Goal: Navigation & Orientation: Find specific page/section

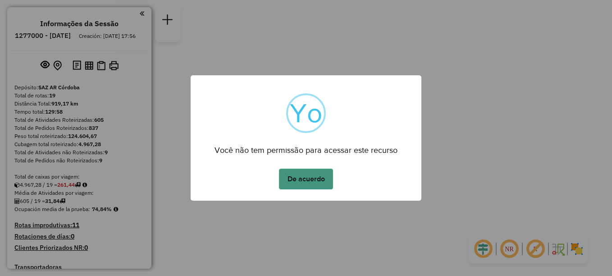
click at [312, 179] on button "De acuerdo" at bounding box center [306, 179] width 54 height 21
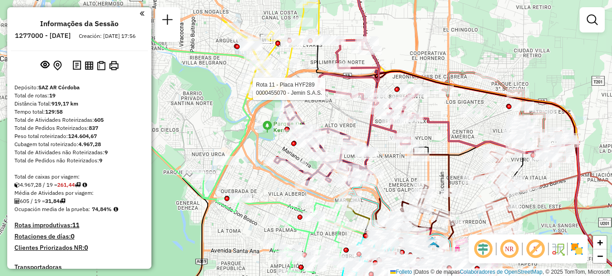
select select "**********"
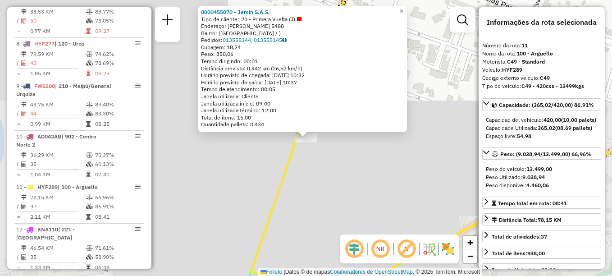
scroll to position [785, 0]
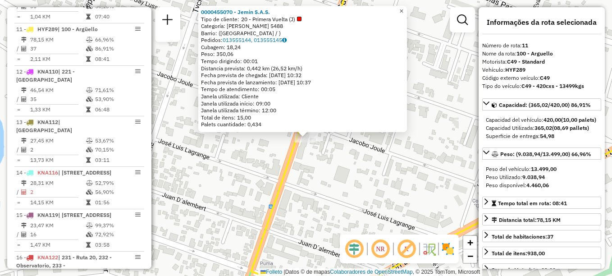
drag, startPoint x: 407, startPoint y: 8, endPoint x: 394, endPoint y: 16, distance: 14.8
click at [403, 8] on span "×" at bounding box center [401, 11] width 4 height 8
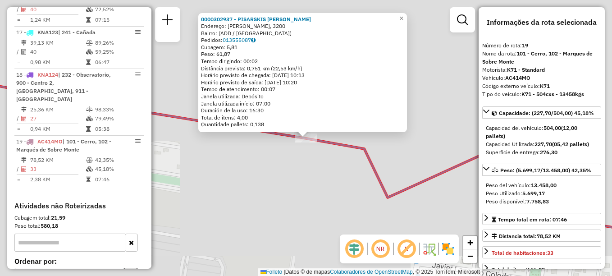
scroll to position [1175, 0]
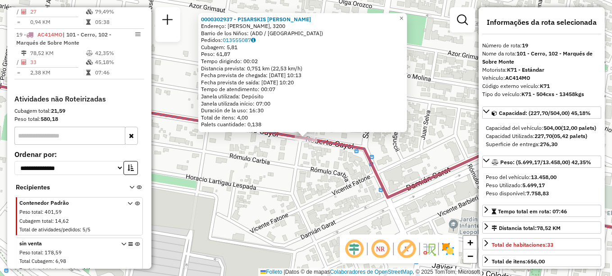
click at [350, 211] on div "Rota 19 - Plaça AC414MO 0000302937 - PISARSKIS MARCOS JAVIER 0000302937 - PISAR…" at bounding box center [306, 138] width 612 height 276
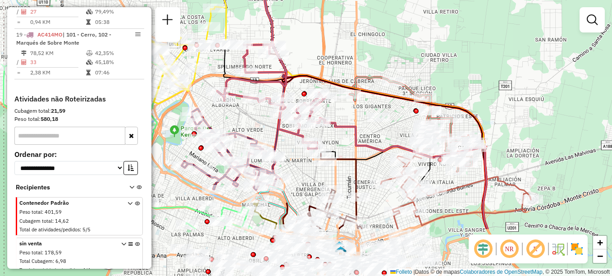
drag, startPoint x: 349, startPoint y: 177, endPoint x: 337, endPoint y: 116, distance: 62.0
click at [329, 100] on div at bounding box center [326, 96] width 23 height 9
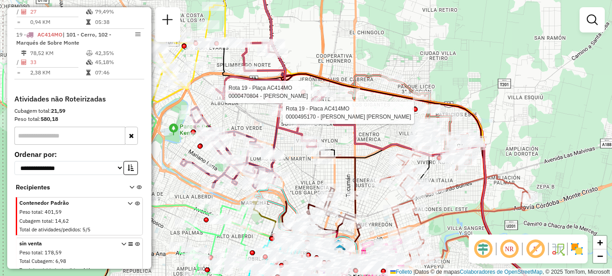
select select "**********"
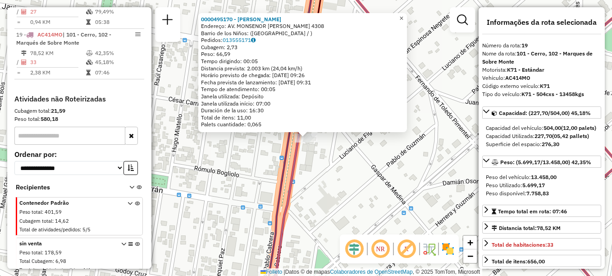
drag, startPoint x: 406, startPoint y: 13, endPoint x: 395, endPoint y: 36, distance: 25.2
click at [403, 14] on span "×" at bounding box center [401, 18] width 4 height 8
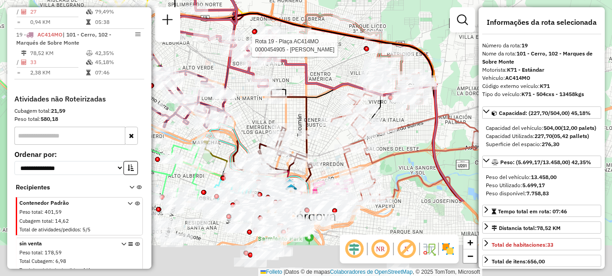
drag, startPoint x: 303, startPoint y: 215, endPoint x: 248, endPoint y: 112, distance: 117.3
click at [248, 112] on div "Rota 19 - Plaça AC414MO 0000454905 - Edmira Melina Daniela Janela de atendiment…" at bounding box center [306, 138] width 612 height 276
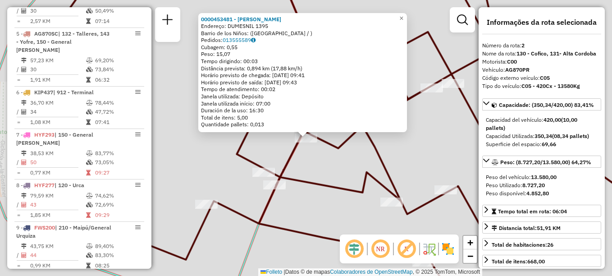
scroll to position [363, 0]
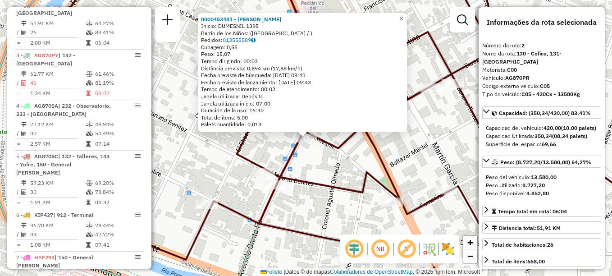
click at [403, 16] on span "×" at bounding box center [401, 18] width 4 height 8
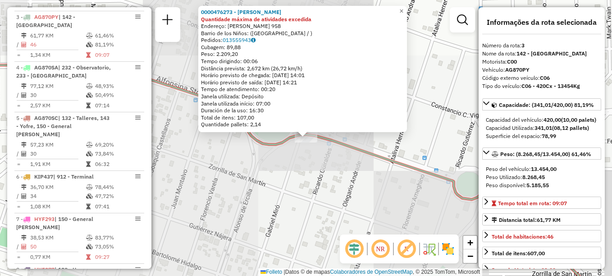
scroll to position [414, 0]
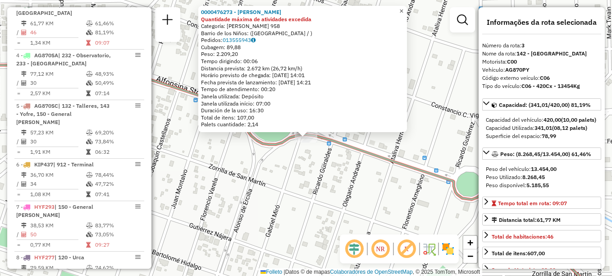
click at [403, 8] on span "×" at bounding box center [401, 11] width 4 height 8
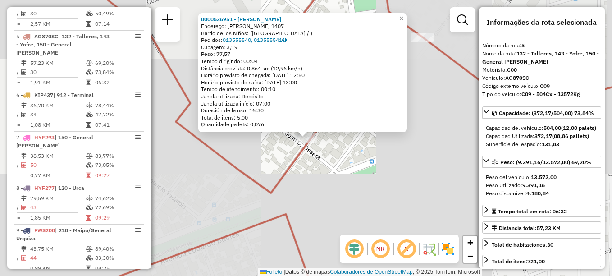
scroll to position [507, 0]
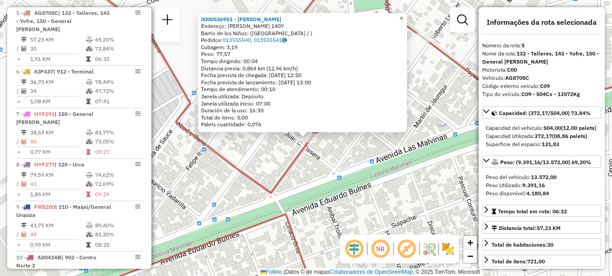
click at [407, 14] on link "×" at bounding box center [401, 18] width 11 height 11
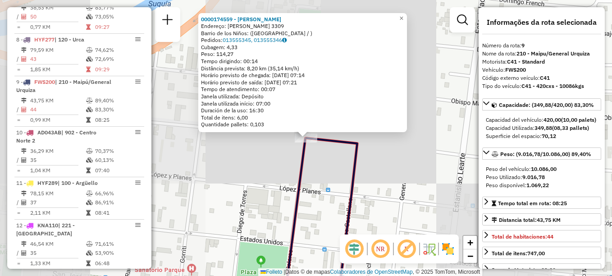
scroll to position [684, 0]
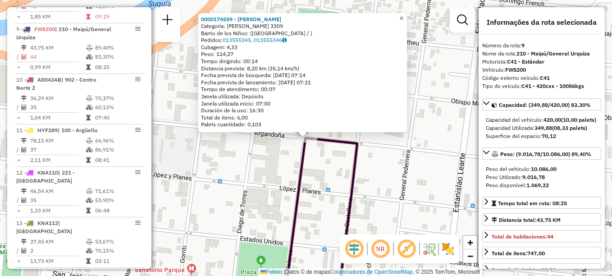
click at [403, 15] on span "×" at bounding box center [401, 18] width 4 height 8
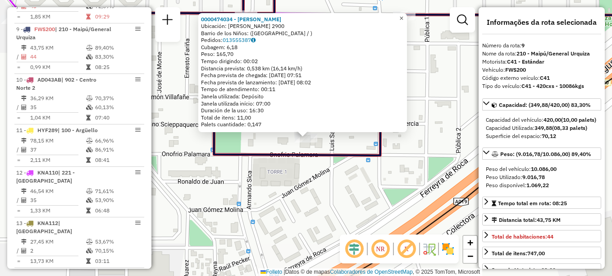
click at [403, 15] on span "×" at bounding box center [401, 18] width 4 height 8
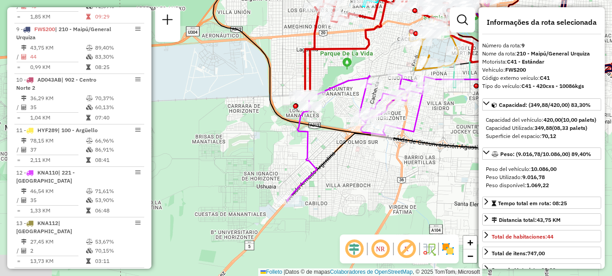
drag, startPoint x: 258, startPoint y: 145, endPoint x: 373, endPoint y: 140, distance: 114.6
click at [373, 140] on div "Janela de atendimento Grade de atendimento Capacidade Transportadoras Veículos …" at bounding box center [306, 138] width 612 height 276
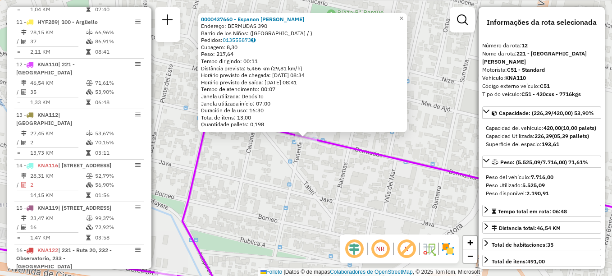
scroll to position [827, 0]
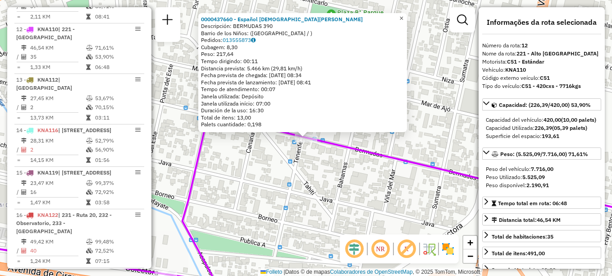
click at [403, 16] on span "×" at bounding box center [401, 18] width 4 height 8
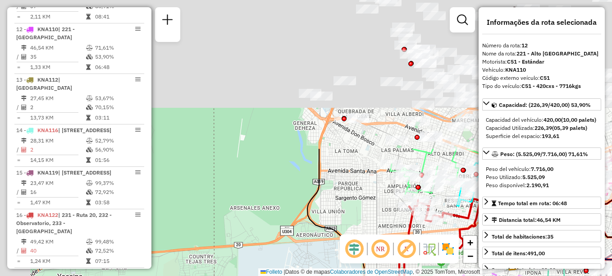
click at [393, 275] on html "Aguarde... Pop-up bloqueado! Seu navegador bloqueou automáticamente a abertura …" at bounding box center [306, 138] width 612 height 276
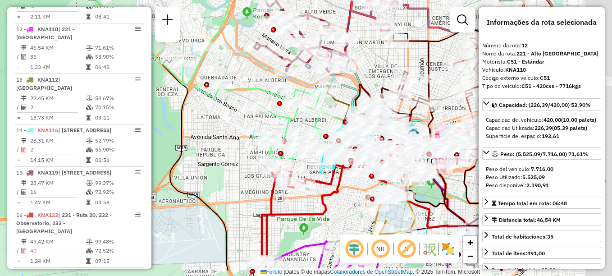
drag, startPoint x: 318, startPoint y: 159, endPoint x: 273, endPoint y: 97, distance: 76.4
click at [273, 98] on icon at bounding box center [199, 50] width 251 height 220
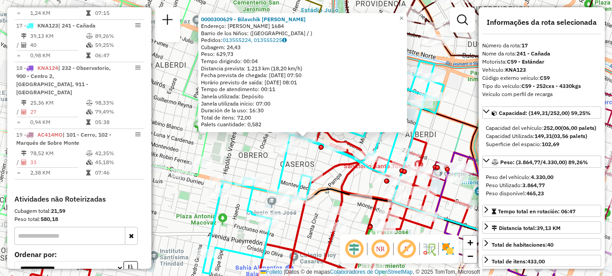
scroll to position [1088, 0]
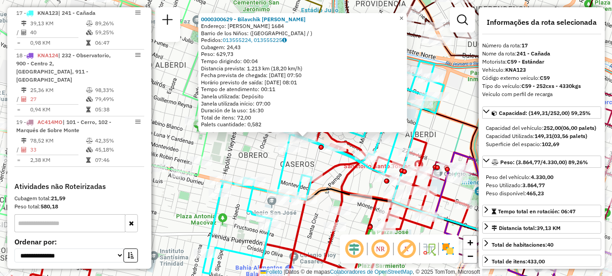
click at [403, 16] on span "×" at bounding box center [401, 18] width 4 height 8
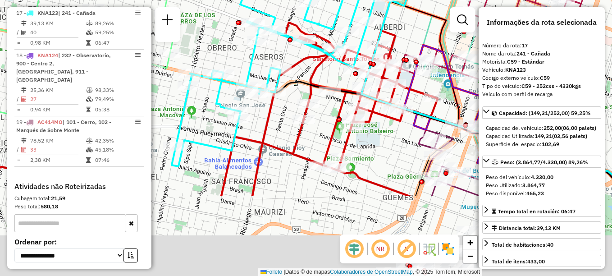
drag, startPoint x: 332, startPoint y: 170, endPoint x: 299, endPoint y: 53, distance: 122.3
click at [299, 53] on icon at bounding box center [209, 110] width 457 height 174
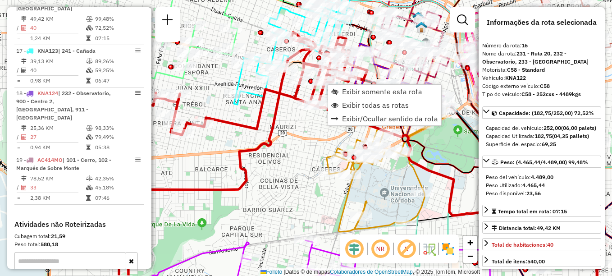
scroll to position [1029, 0]
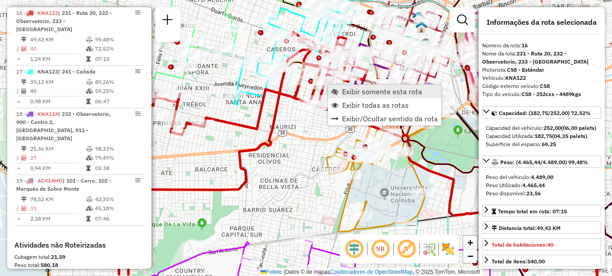
click at [351, 92] on span "Exibir somente esta rota" at bounding box center [382, 91] width 80 height 7
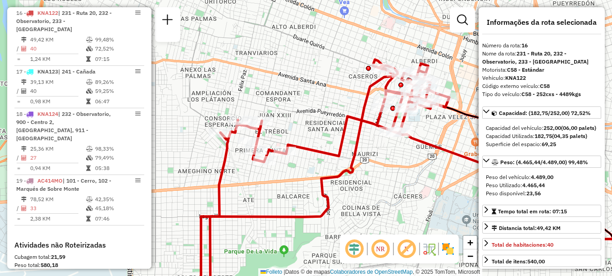
drag, startPoint x: 311, startPoint y: 114, endPoint x: 415, endPoint y: 147, distance: 108.6
click at [415, 147] on div "Janela de atendimento Grade de atendimento Capacidade Transportadoras Veículos …" at bounding box center [306, 138] width 612 height 276
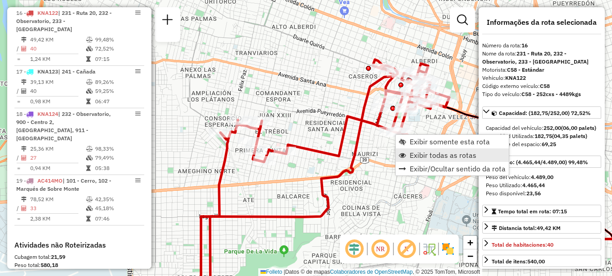
click at [408, 154] on link "Exibir todas as rotas" at bounding box center [452, 155] width 113 height 14
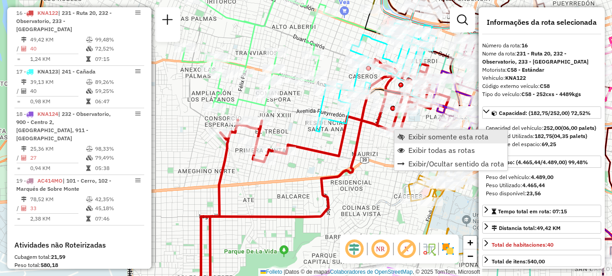
click at [425, 140] on span "Exibir somente esta rota" at bounding box center [448, 136] width 80 height 7
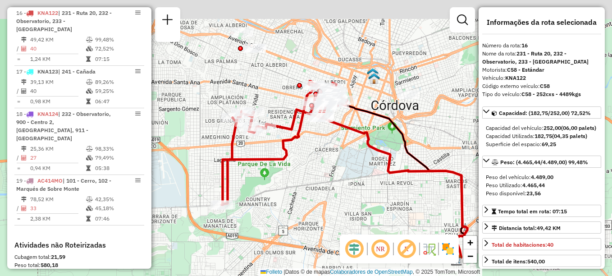
drag, startPoint x: 345, startPoint y: 174, endPoint x: 357, endPoint y: 178, distance: 13.0
click at [357, 178] on div "Janela de atendimento Grade de atendimento Capacidade Transportadoras Veículos …" at bounding box center [306, 138] width 612 height 276
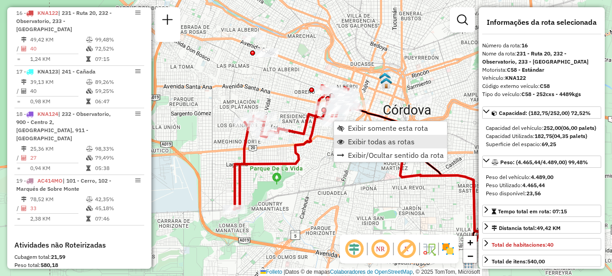
click at [361, 143] on span "Exibir todas as rotas" at bounding box center [381, 141] width 67 height 7
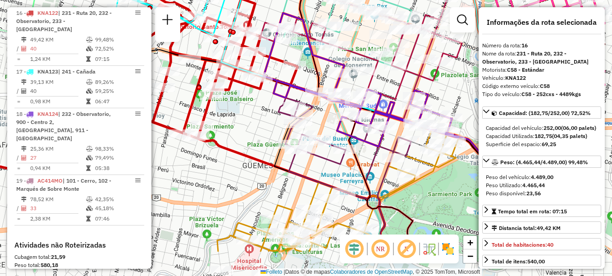
drag, startPoint x: 362, startPoint y: 137, endPoint x: 299, endPoint y: 89, distance: 79.8
click at [299, 89] on icon at bounding box center [362, 79] width 196 height 133
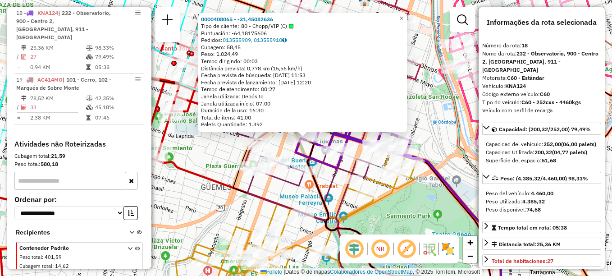
scroll to position [45, 0]
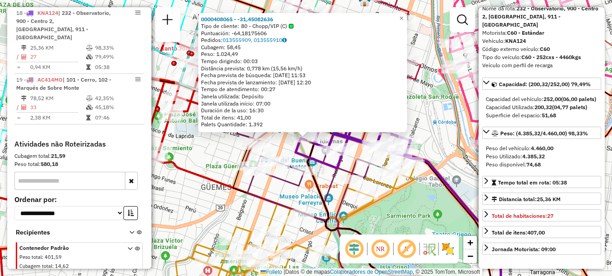
click at [281, 147] on div "0000408065 - -31,45082636 Tipo de cliente: 80 - Chopp/VIP (C) Puntuación: -64,1…" at bounding box center [306, 138] width 612 height 276
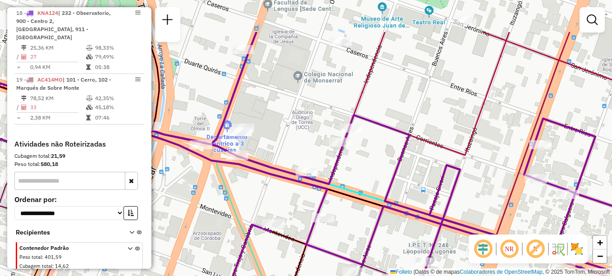
drag, startPoint x: 314, startPoint y: 186, endPoint x: 314, endPoint y: 198, distance: 12.2
click at [314, 198] on div "Janela de atendimento Grade de atendimento Capacidade Transportadoras Veículos …" at bounding box center [306, 138] width 612 height 276
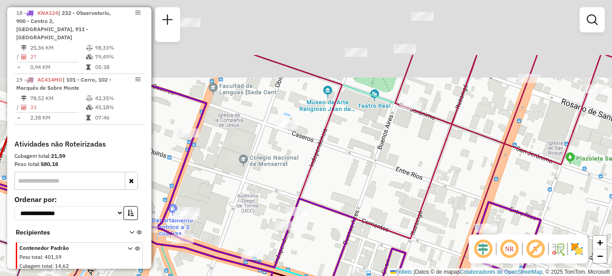
drag, startPoint x: 273, startPoint y: 157, endPoint x: 257, endPoint y: 187, distance: 33.3
click at [251, 191] on div "Rota 18 - Placa KNA124 0000488414 - Alvado Jorgelina Soledad Janela de atendime…" at bounding box center [306, 138] width 612 height 276
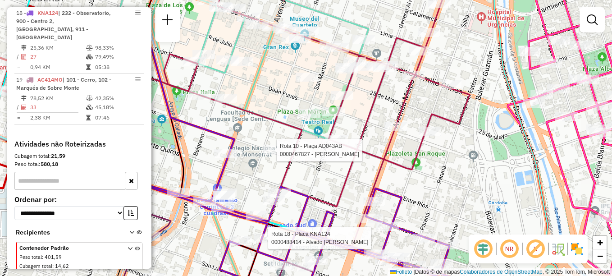
select select "**********"
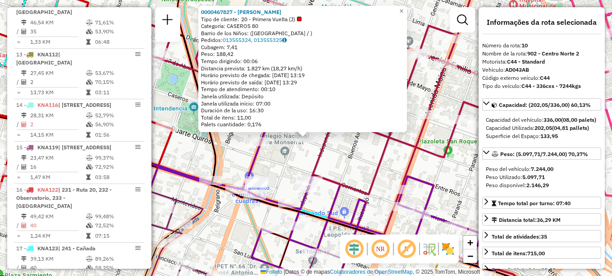
scroll to position [735, 0]
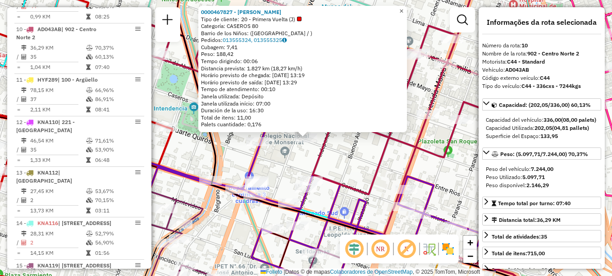
click at [403, 7] on span "×" at bounding box center [401, 11] width 4 height 8
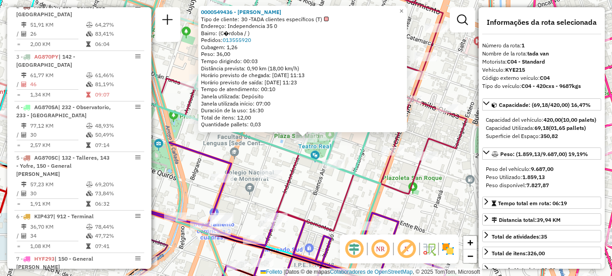
scroll to position [321, 0]
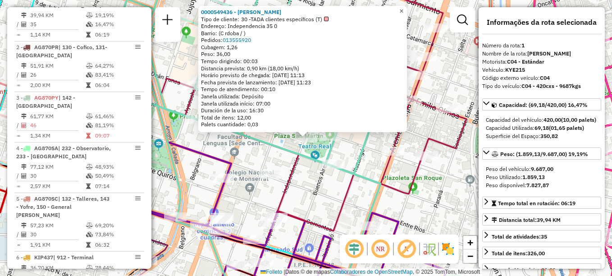
click at [403, 8] on span "×" at bounding box center [401, 11] width 4 height 8
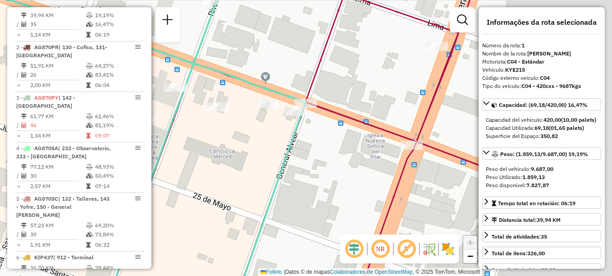
drag, startPoint x: 423, startPoint y: 112, endPoint x: 261, endPoint y: 127, distance: 163.0
click at [262, 130] on div "Janela de atendimento Grade de atendimento Capacidade Transportadoras Veículos …" at bounding box center [306, 138] width 612 height 276
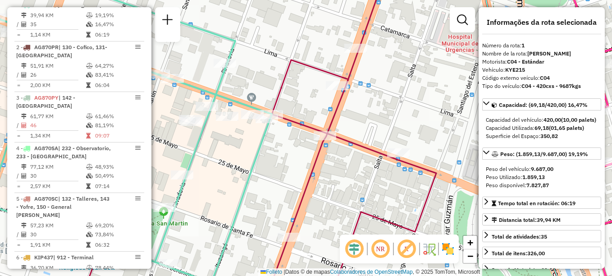
drag, startPoint x: 371, startPoint y: 150, endPoint x: 387, endPoint y: 124, distance: 29.5
click at [386, 125] on div "Rota 10 - Plaça AD043AB 0000447329 - Murua Nancy Carina Janela de atendimento G…" at bounding box center [306, 138] width 612 height 276
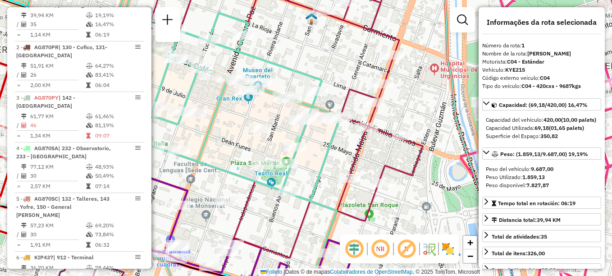
click at [320, 232] on icon at bounding box center [198, 138] width 284 height 331
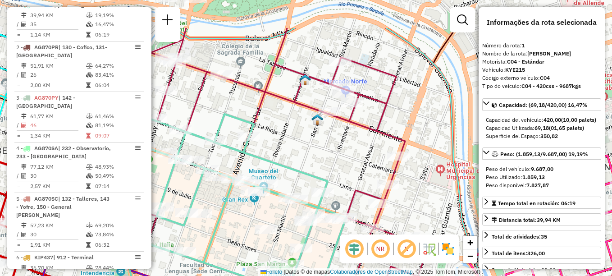
click at [329, 138] on div "Janela de atendimento Grade de atendimento Capacidade Transportadoras Veículos …" at bounding box center [306, 138] width 612 height 276
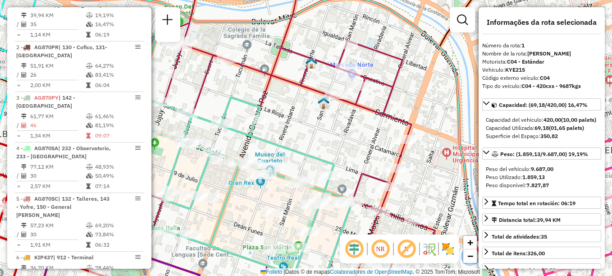
drag, startPoint x: 353, startPoint y: 162, endPoint x: 374, endPoint y: 105, distance: 60.7
click at [369, 113] on div "Janela de atendimento Grade de atendimento Capacidade Transportadoras Veículos …" at bounding box center [306, 138] width 612 height 276
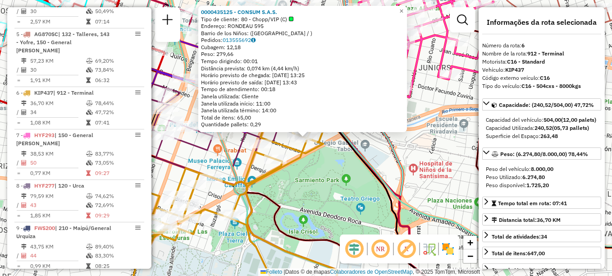
scroll to position [557, 0]
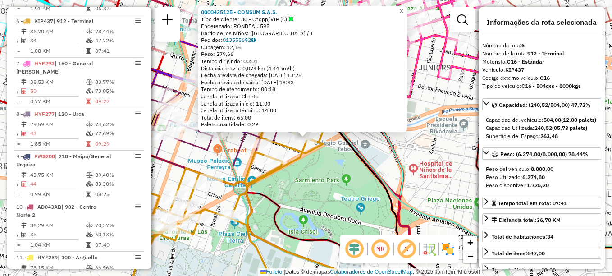
click at [403, 7] on span "×" at bounding box center [401, 11] width 4 height 8
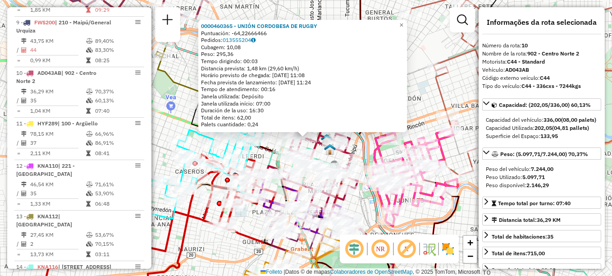
scroll to position [735, 0]
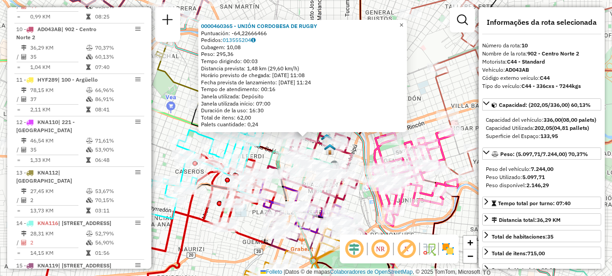
click at [407, 26] on link "×" at bounding box center [401, 25] width 11 height 11
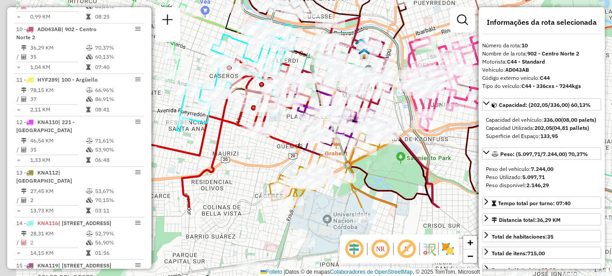
drag, startPoint x: 396, startPoint y: 60, endPoint x: 405, endPoint y: 20, distance: 41.1
click at [402, 27] on icon at bounding box center [317, 76] width 244 height 263
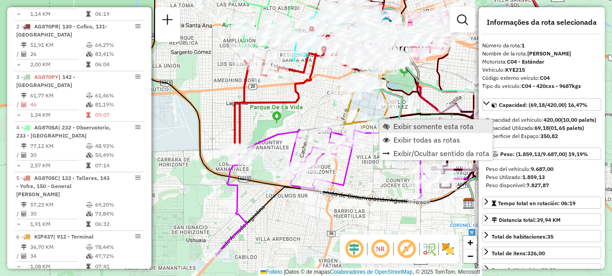
scroll to position [321, 0]
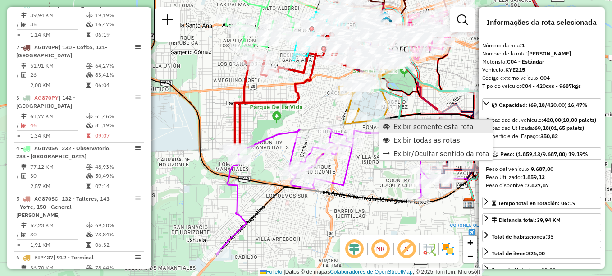
click at [391, 124] on link "Exibir somente esta rota" at bounding box center [435, 126] width 113 height 14
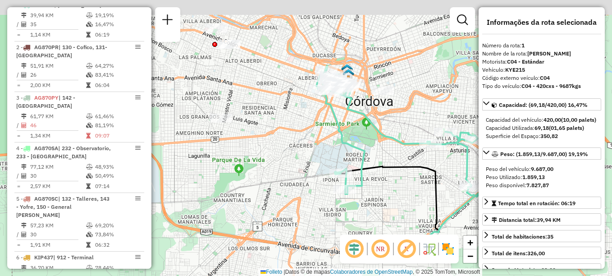
drag, startPoint x: 307, startPoint y: 148, endPoint x: 404, endPoint y: 169, distance: 99.3
click at [404, 171] on icon at bounding box center [390, 211] width 98 height 90
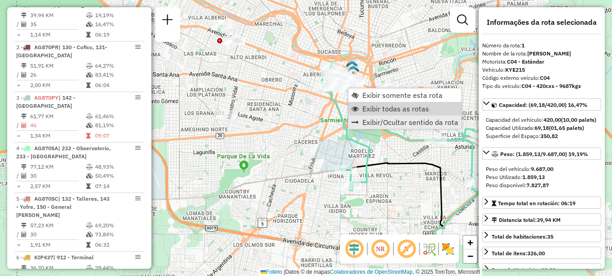
drag, startPoint x: 367, startPoint y: 110, endPoint x: 362, endPoint y: 121, distance: 12.6
click at [367, 110] on span "Exibir todas as rotas" at bounding box center [395, 108] width 67 height 7
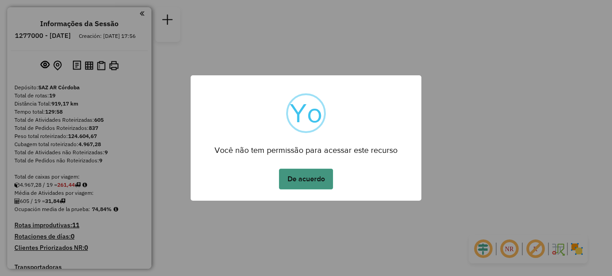
click at [304, 179] on button "De acuerdo" at bounding box center [306, 179] width 54 height 21
click at [310, 178] on button "De acuerdo" at bounding box center [306, 179] width 54 height 21
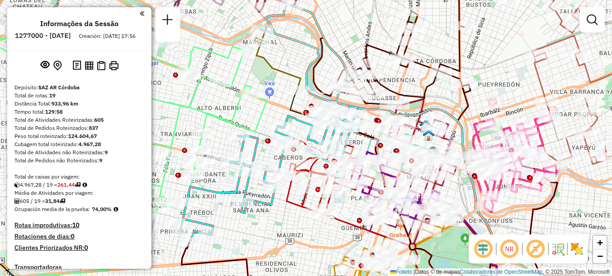
drag, startPoint x: 319, startPoint y: 157, endPoint x: 389, endPoint y: 128, distance: 76.2
click at [387, 130] on icon at bounding box center [420, 198] width 153 height 174
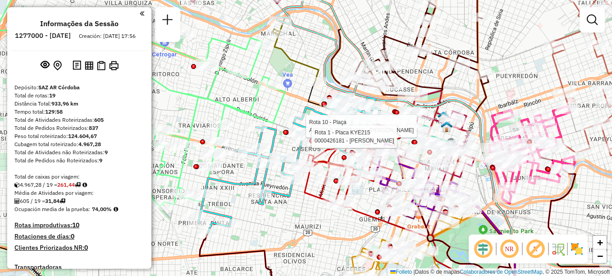
click at [295, 217] on div "Rota 10 - Plaça AD043AB 0000391250 - Valverde Laura Rosana Rota 1 - Placa KYE21…" at bounding box center [306, 138] width 612 height 276
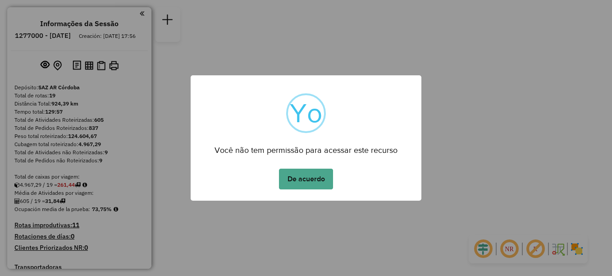
click at [318, 185] on button "De acuerdo" at bounding box center [306, 179] width 54 height 21
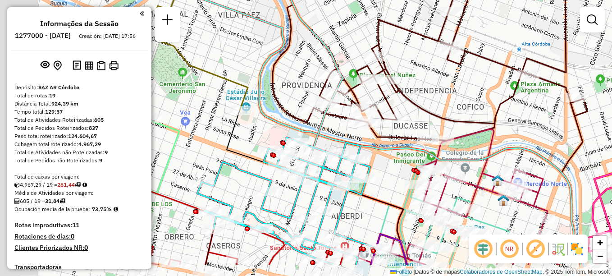
drag, startPoint x: 328, startPoint y: 168, endPoint x: 546, endPoint y: 14, distance: 267.2
click at [537, 30] on div "Janela de atendimento Grade de atendimento Capacidade Transportadoras Veículos …" at bounding box center [306, 138] width 612 height 276
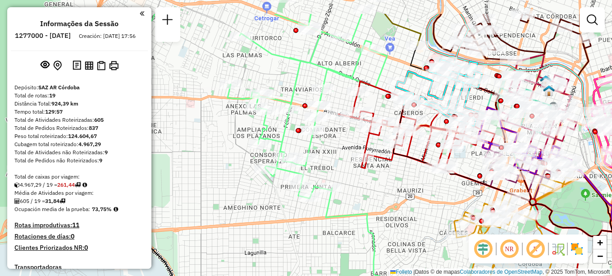
drag, startPoint x: 497, startPoint y: 178, endPoint x: 443, endPoint y: 219, distance: 67.3
click at [443, 219] on div "Janela de atendimento Grade de atendimento Capacidade Transportadoras Veículos …" at bounding box center [306, 138] width 612 height 276
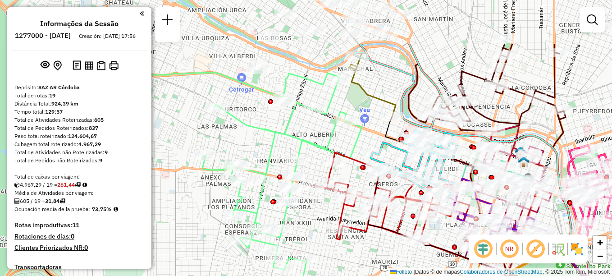
drag, startPoint x: 391, startPoint y: 150, endPoint x: 366, endPoint y: 221, distance: 75.5
click at [366, 219] on div at bounding box center [370, 214] width 23 height 9
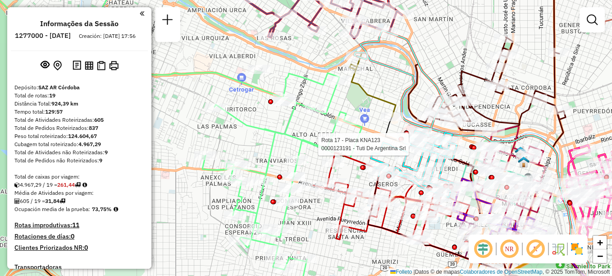
select select "**********"
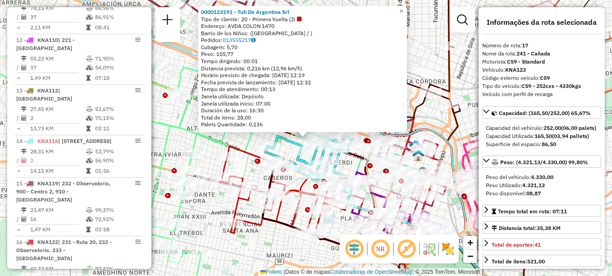
scroll to position [1088, 0]
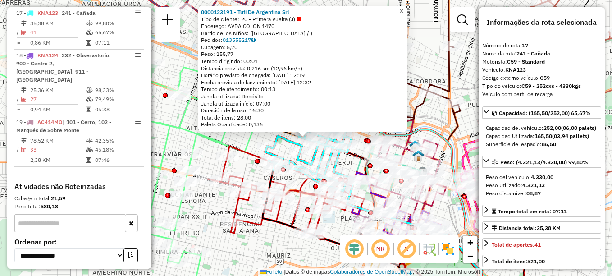
click at [403, 10] on span "×" at bounding box center [401, 11] width 4 height 8
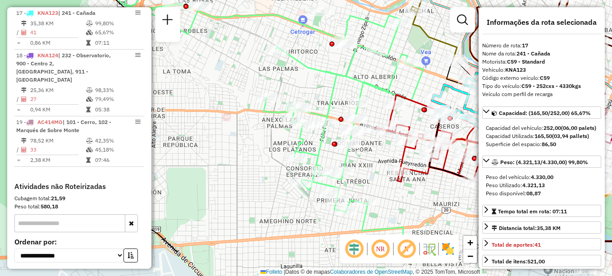
drag, startPoint x: 245, startPoint y: 125, endPoint x: 411, endPoint y: 73, distance: 174.5
click at [411, 73] on div "Janela de atendimento Grade de atendimento Capacidade Transportadoras Veículos …" at bounding box center [306, 138] width 612 height 276
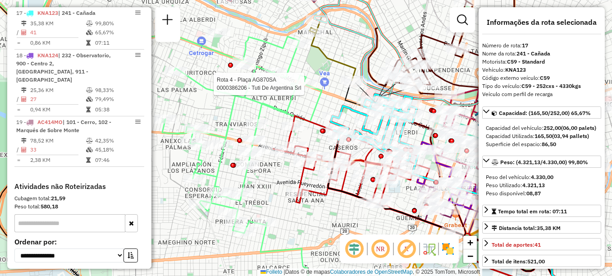
drag, startPoint x: 370, startPoint y: 189, endPoint x: 269, endPoint y: 210, distance: 103.6
click at [269, 210] on div "Rota 4 - Plaça AG870SA 0000386206 - Tuti De Argentina Srl Janela de atendimento…" at bounding box center [306, 138] width 612 height 276
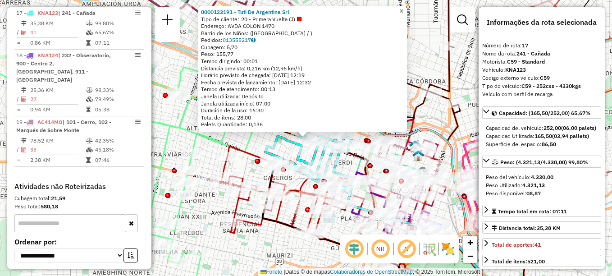
click at [403, 8] on span "×" at bounding box center [401, 11] width 4 height 8
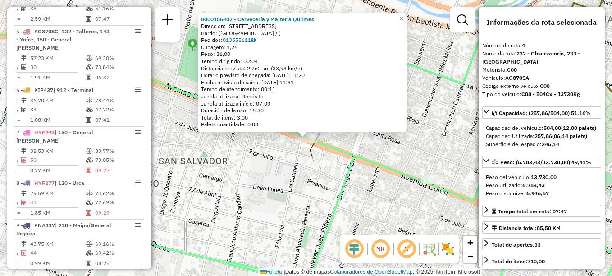
scroll to position [456, 0]
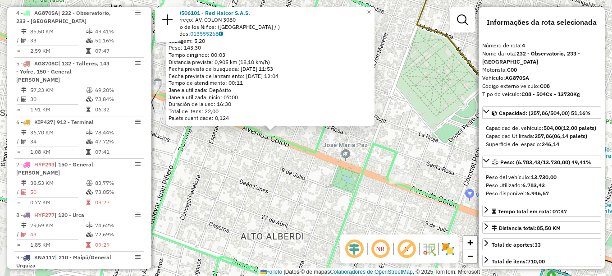
drag, startPoint x: 402, startPoint y: 202, endPoint x: 343, endPoint y: 190, distance: 59.4
click at [343, 190] on div "0000506101 - Red Halcor S.A.S. Endereço: AV. COLON 3080 Barrio de los Niños: (C…" at bounding box center [306, 138] width 612 height 276
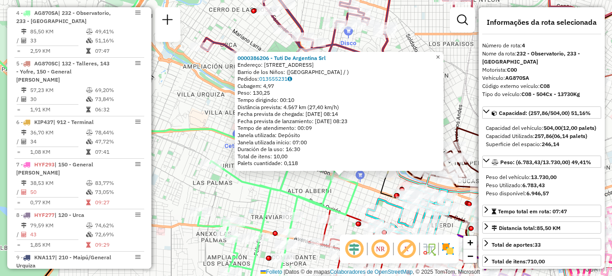
click at [440, 53] on span "×" at bounding box center [438, 57] width 4 height 8
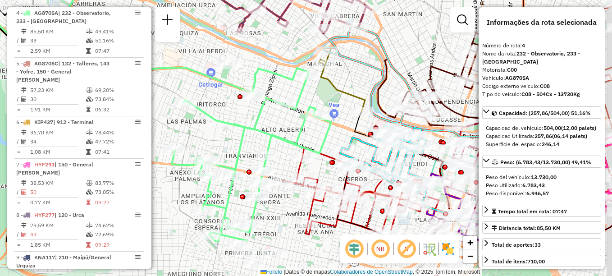
click at [241, 0] on html "Aguarde... Pop-up bloqueado! Seu navegador bloqueou automáticamente a abertura …" at bounding box center [306, 138] width 612 height 276
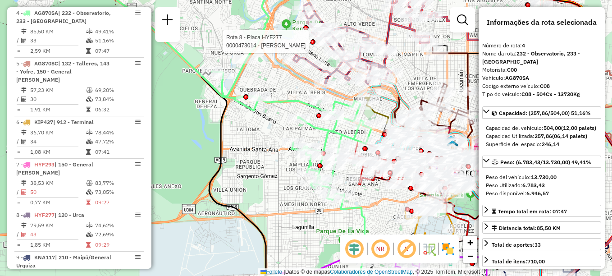
click at [409, 69] on div "Rota 8 - Placa HYF277 0000473014 - Casanova Cesar Cristian Janela de atendiment…" at bounding box center [306, 138] width 612 height 276
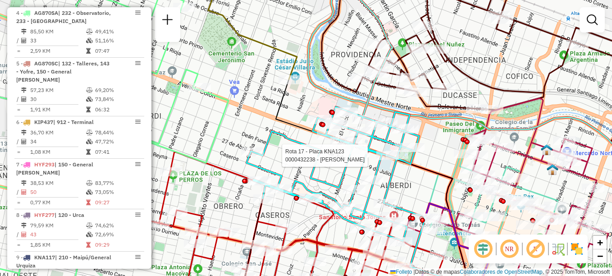
select select "**********"
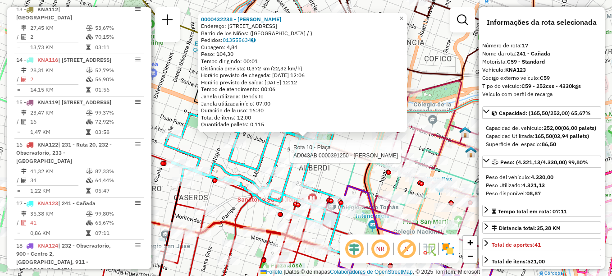
scroll to position [1088, 0]
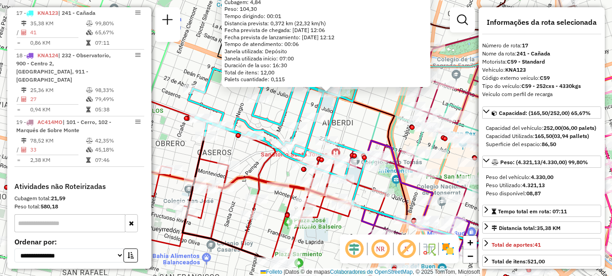
drag, startPoint x: 343, startPoint y: 144, endPoint x: 437, endPoint y: 24, distance: 152.5
click at [437, 59] on icon at bounding box center [424, 158] width 197 height 199
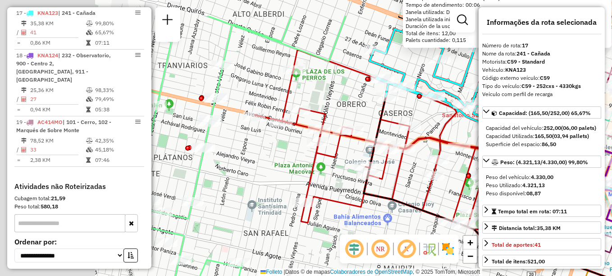
drag, startPoint x: 237, startPoint y: 136, endPoint x: 391, endPoint y: 196, distance: 166.1
click at [391, 196] on div "0000432238 - Escudero Matin Alejandro Dirección: AVENIDA COLÓN 1066 Barrio de l…" at bounding box center [306, 138] width 612 height 276
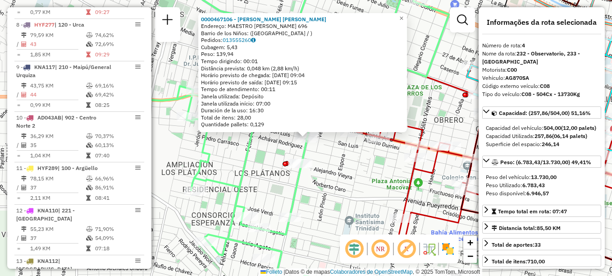
scroll to position [456, 0]
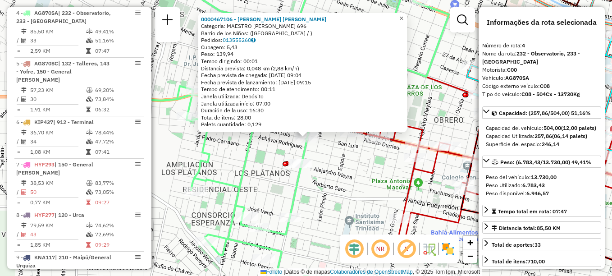
click at [403, 14] on span "×" at bounding box center [401, 18] width 4 height 8
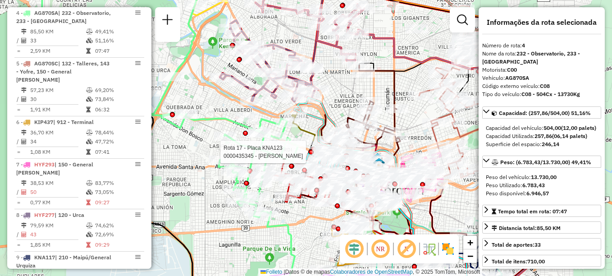
drag, startPoint x: 411, startPoint y: 130, endPoint x: 311, endPoint y: 142, distance: 100.7
click at [311, 150] on div at bounding box center [311, 152] width 5 height 5
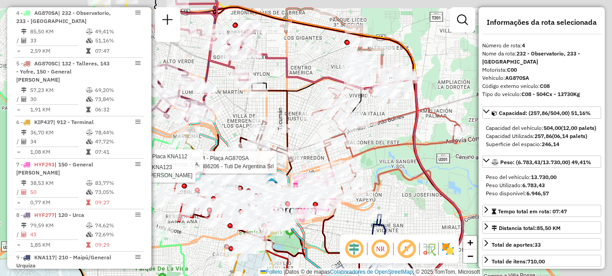
drag, startPoint x: 361, startPoint y: 149, endPoint x: 320, endPoint y: 161, distance: 42.7
click at [320, 161] on icon at bounding box center [387, 142] width 150 height 110
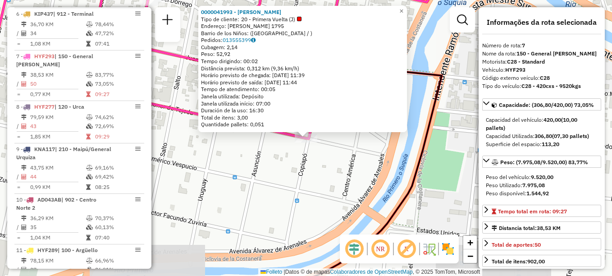
scroll to position [599, 0]
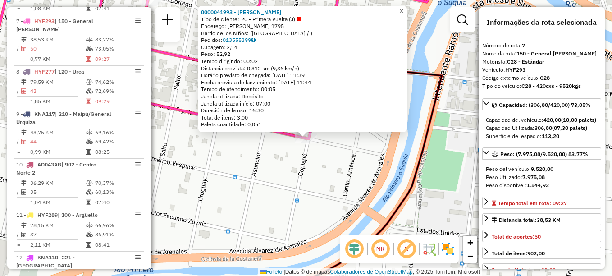
click at [407, 11] on link "×" at bounding box center [401, 11] width 11 height 11
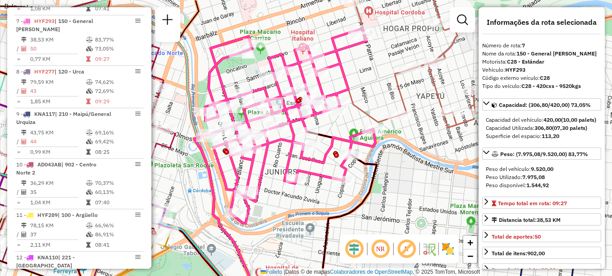
drag, startPoint x: 367, startPoint y: 214, endPoint x: 370, endPoint y: 242, distance: 29.0
click at [370, 242] on hb-router-mapa "Informações da Sessão 1277000 - 17/09/2025 Creación: 16/09/2025 17:56 Depósito:…" at bounding box center [306, 138] width 612 height 276
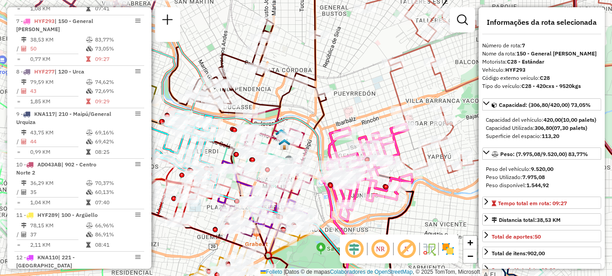
drag, startPoint x: 243, startPoint y: 193, endPoint x: 288, endPoint y: 197, distance: 45.2
click at [288, 197] on icon at bounding box center [262, 194] width 98 height 67
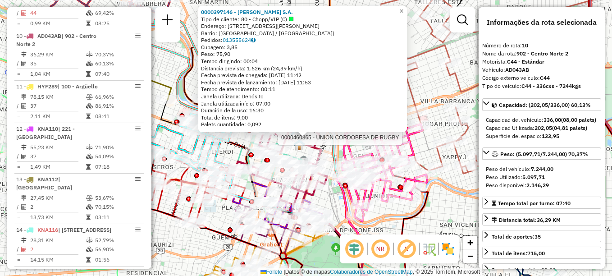
scroll to position [735, 0]
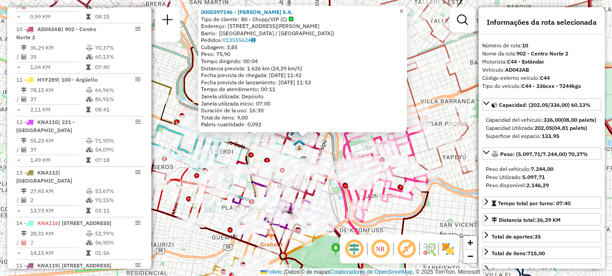
click at [403, 7] on span "×" at bounding box center [401, 11] width 4 height 8
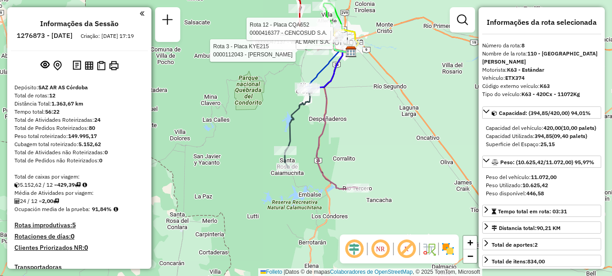
select select "**********"
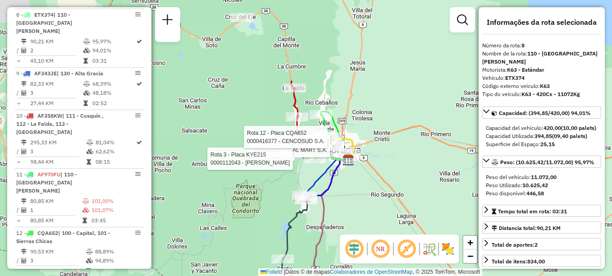
drag, startPoint x: 329, startPoint y: 188, endPoint x: 321, endPoint y: 228, distance: 40.1
click at [321, 228] on icon at bounding box center [334, 227] width 41 height 139
click at [347, 223] on div "Rota 6 - Placa FWS218 0000047137 - WAL MART S.A. Rota 3 - Placa KYE215 00001120…" at bounding box center [306, 138] width 612 height 276
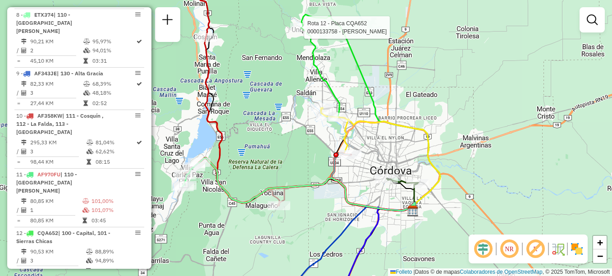
select select "**********"
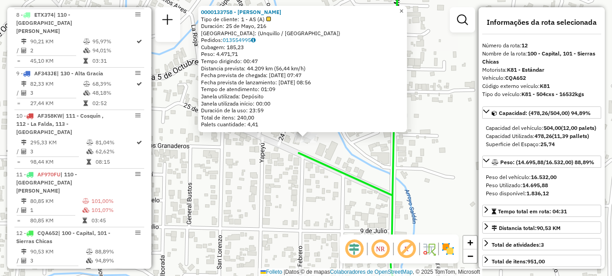
click at [403, 9] on span "×" at bounding box center [401, 11] width 4 height 8
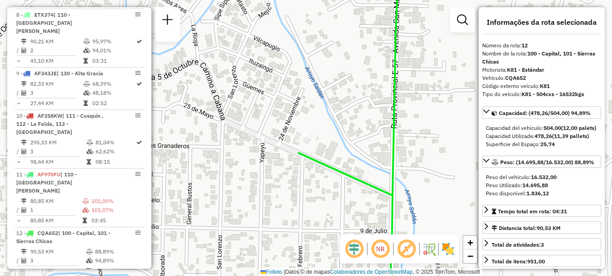
drag, startPoint x: 303, startPoint y: 206, endPoint x: 273, endPoint y: 139, distance: 73.2
click at [273, 139] on div "Janela de atendimento Grade de atendimento Capacidade Transportadoras Veículos …" at bounding box center [306, 138] width 612 height 276
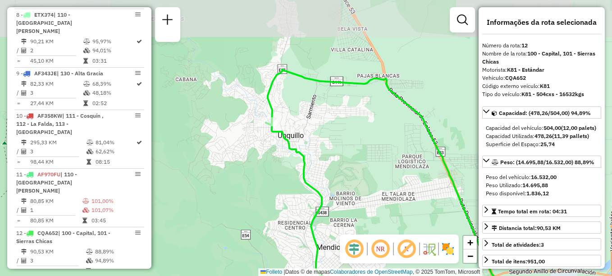
drag, startPoint x: 274, startPoint y: 178, endPoint x: 274, endPoint y: 116, distance: 62.2
click at [274, 116] on div "Janela de atendimento Grade de atendimento Capacidade Transportadoras Veículos …" at bounding box center [306, 138] width 612 height 276
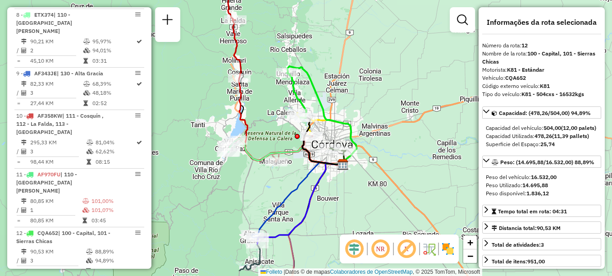
drag, startPoint x: 258, startPoint y: 184, endPoint x: 274, endPoint y: 147, distance: 40.0
click at [273, 148] on icon at bounding box center [286, 151] width 116 height 27
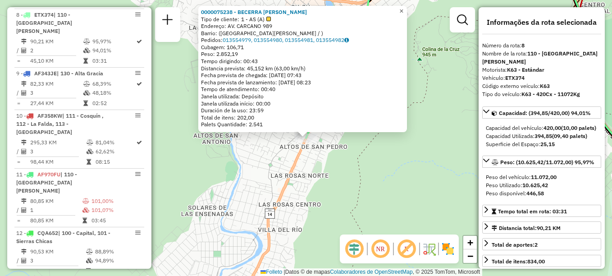
click at [403, 7] on span "×" at bounding box center [401, 11] width 4 height 8
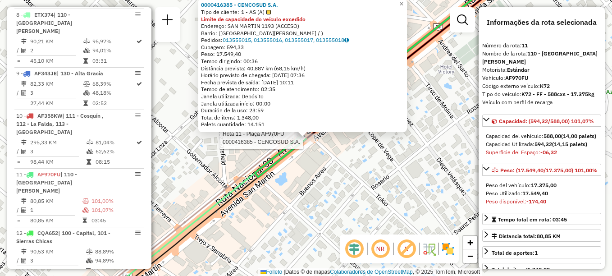
click at [322, 178] on div "Rota 11 - Plaça AF970FU 0000416385 - CENCOSUD S.A. 0000416385 - CENCOSUD S.A. T…" at bounding box center [306, 138] width 612 height 276
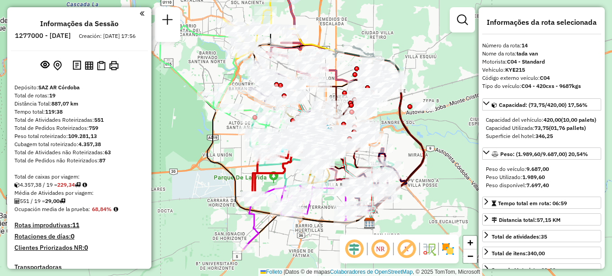
select select "**********"
